Goal: Book appointment/travel/reservation

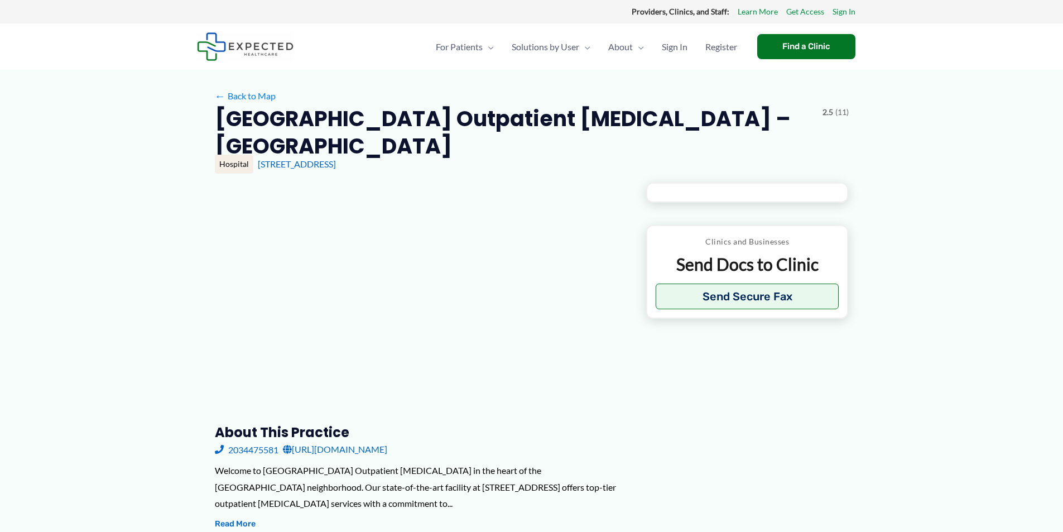
type input "**********"
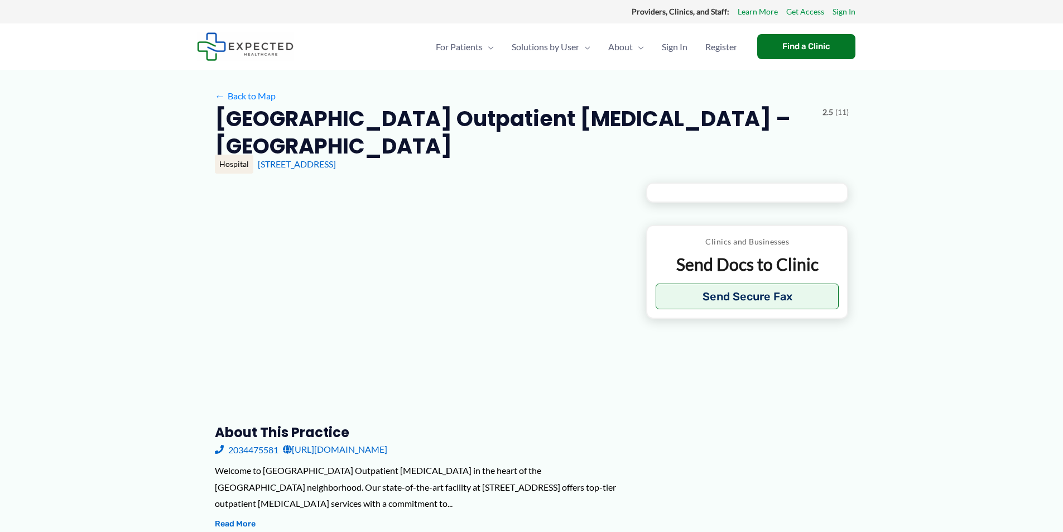
type input "**********"
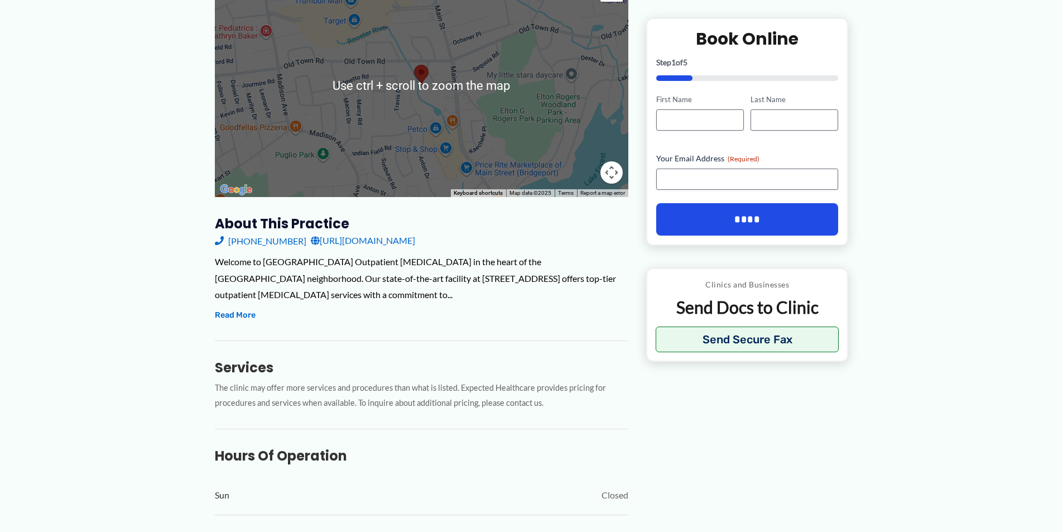
scroll to position [223, 0]
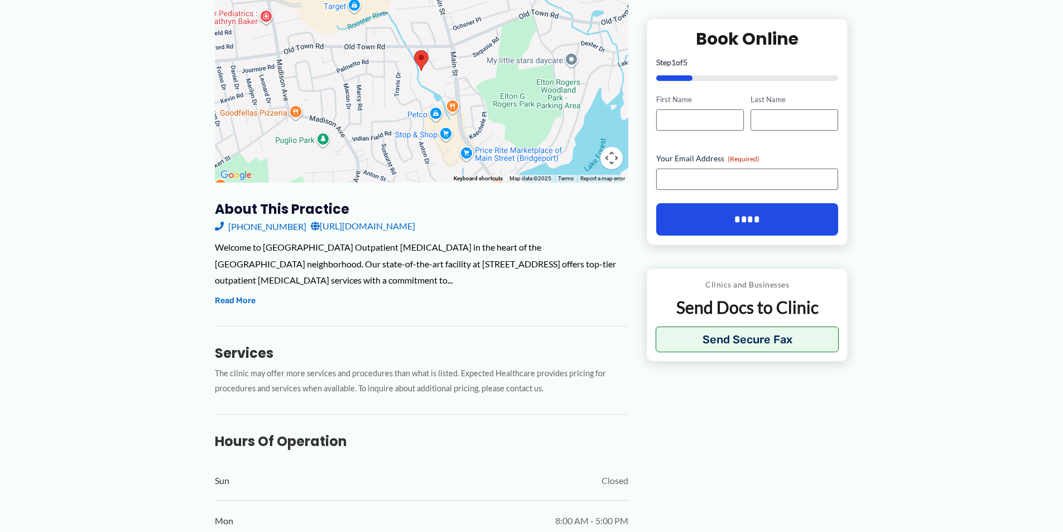
click at [415, 227] on link "[URL][DOMAIN_NAME]" at bounding box center [363, 226] width 104 height 17
